Goal: Information Seeking & Learning: Learn about a topic

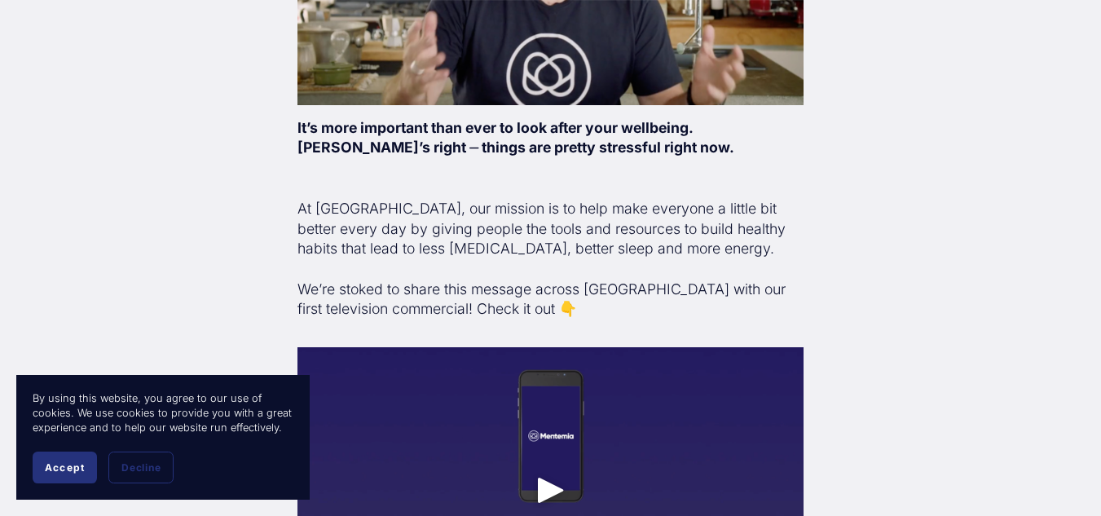
scroll to position [667, 0]
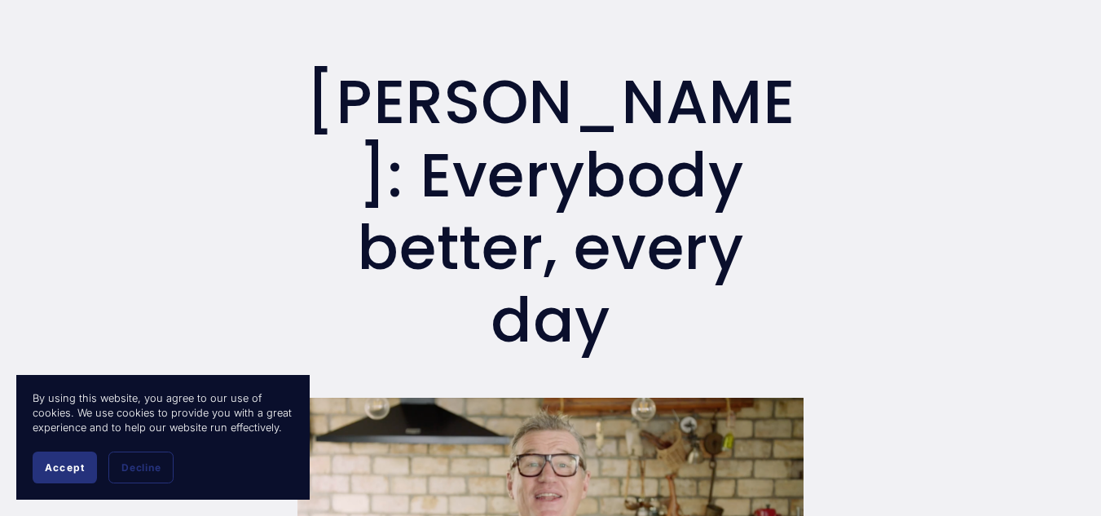
scroll to position [0, 0]
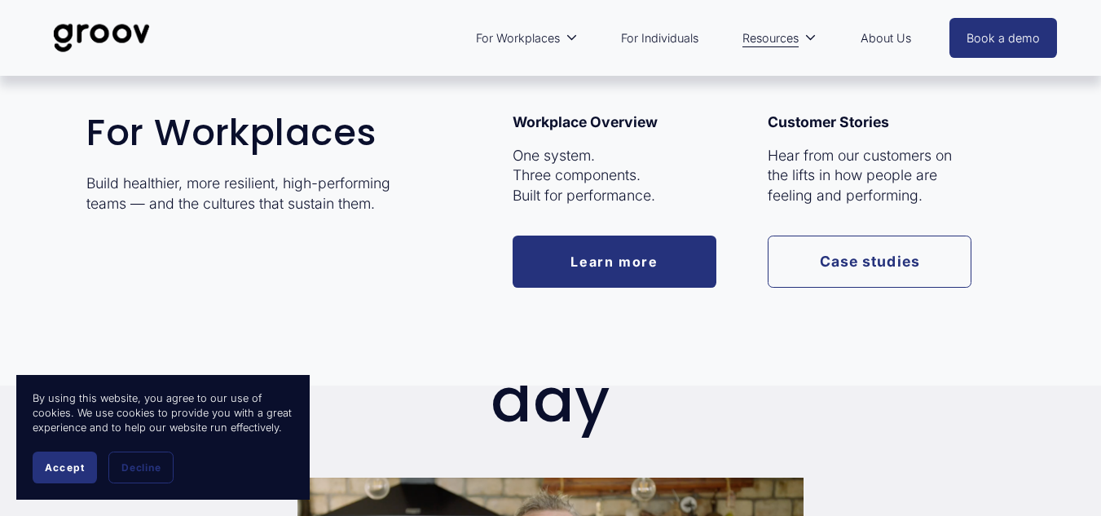
click at [608, 256] on link "Learn more" at bounding box center [615, 262] width 204 height 52
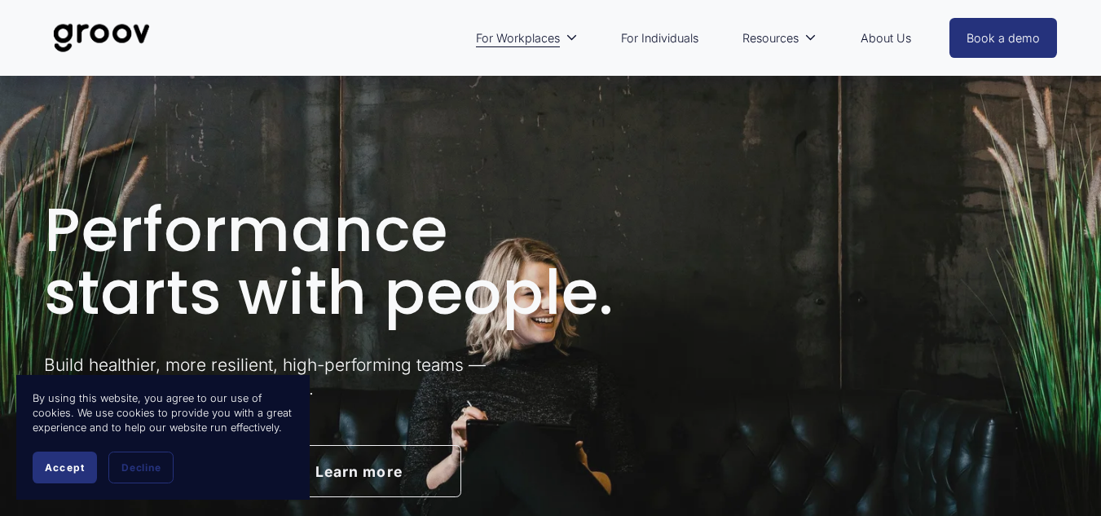
click at [73, 469] on span "Accept" at bounding box center [65, 467] width 40 height 12
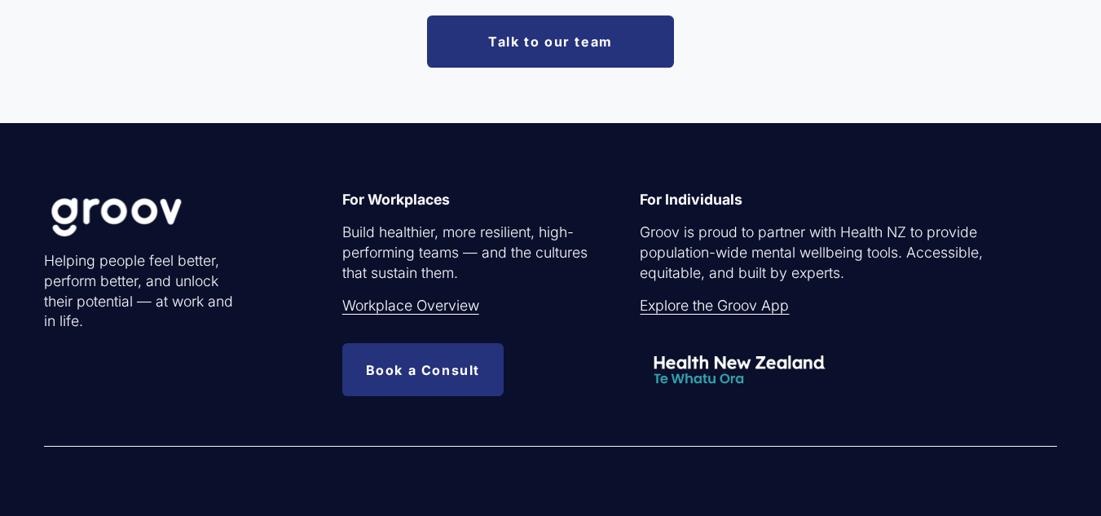
scroll to position [4486, 0]
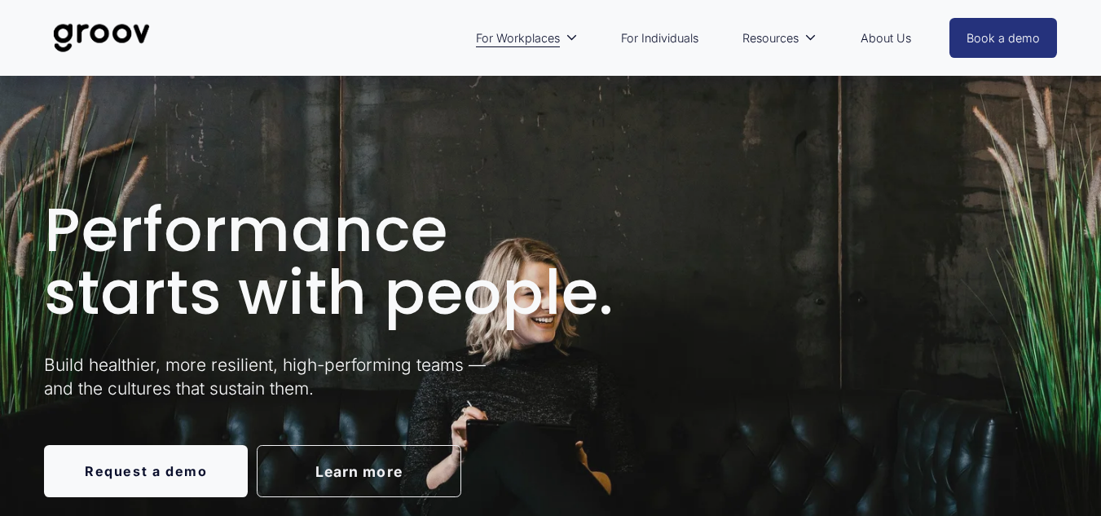
click at [882, 32] on link "About Us" at bounding box center [885, 38] width 67 height 37
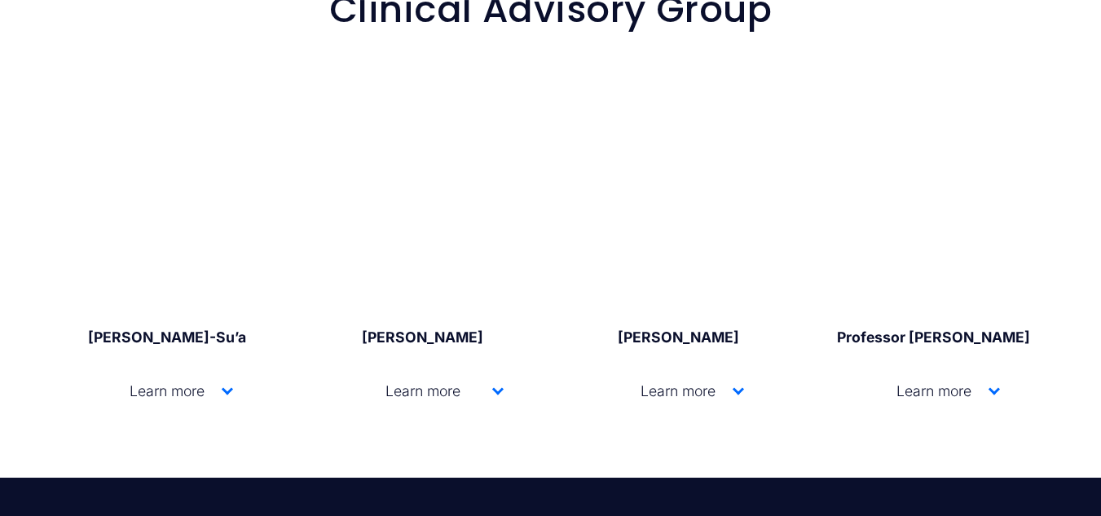
scroll to position [2641, 0]
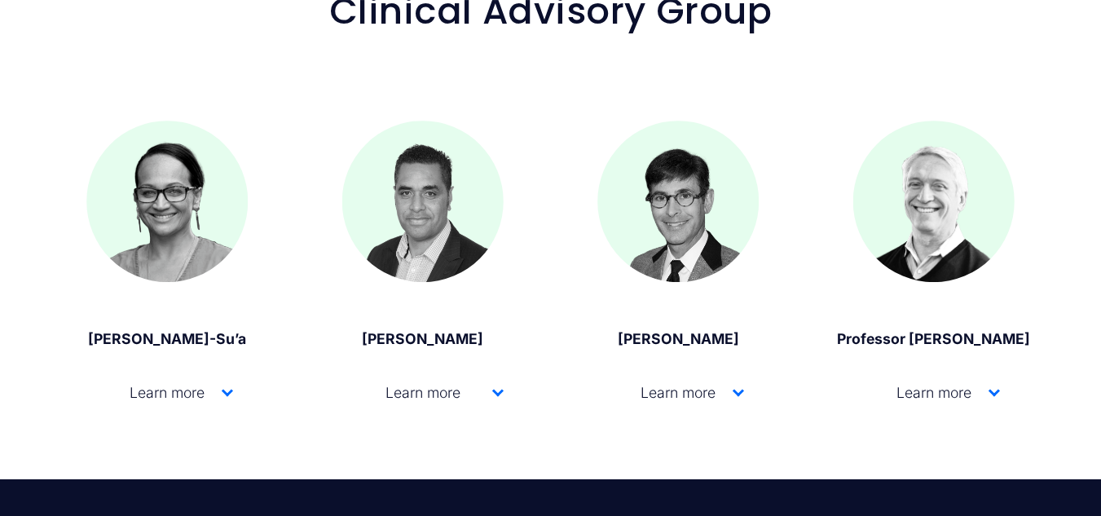
click at [216, 401] on span "Learn more" at bounding box center [161, 392] width 121 height 17
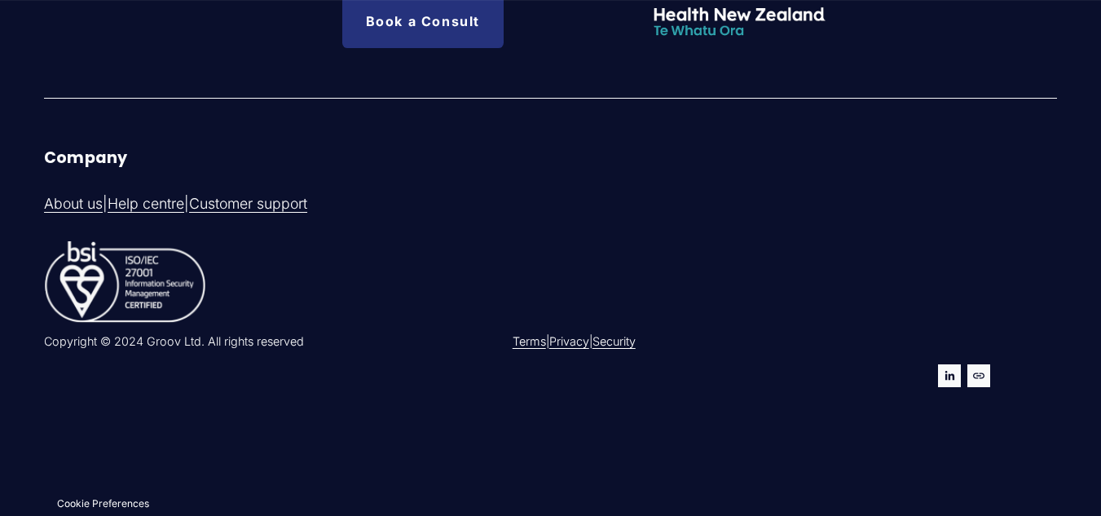
scroll to position [5199, 0]
